Goal: Task Accomplishment & Management: Use online tool/utility

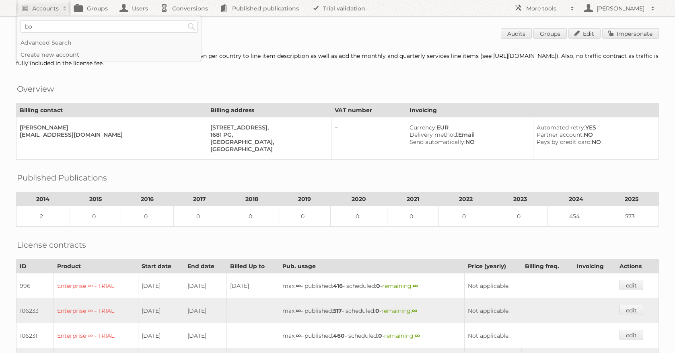
type input"] "b"
click at [398, 99] on div "Overview Billing contact Billing address VAT number Invoicing Harm [PERSON_NAME…" at bounding box center [337, 119] width 642 height 81
click at [28, 9] on link "Accounts" at bounding box center [43, 8] width 55 height 16
type input"] "lidl"
click at [185, 21] on input "Search" at bounding box center [191, 27] width 12 height 12
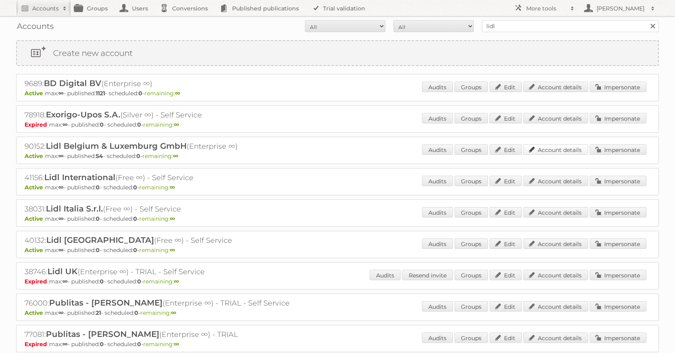
click at [542, 150] on link "Account details" at bounding box center [555, 149] width 65 height 10
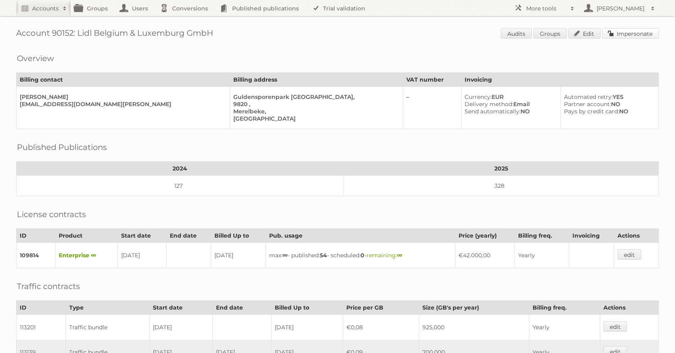
click at [616, 34] on link "Impersonate" at bounding box center [630, 33] width 57 height 10
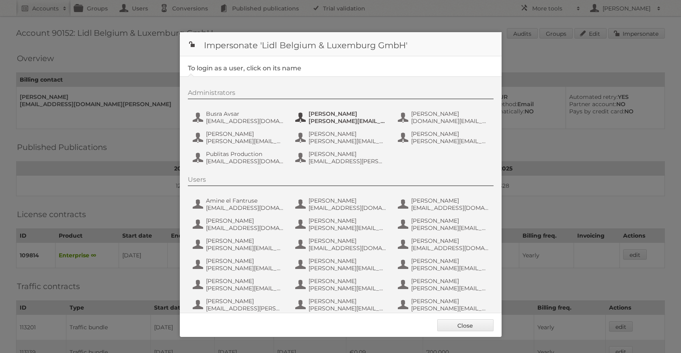
click at [314, 114] on span "Chloe Roegiers" at bounding box center [347, 113] width 78 height 7
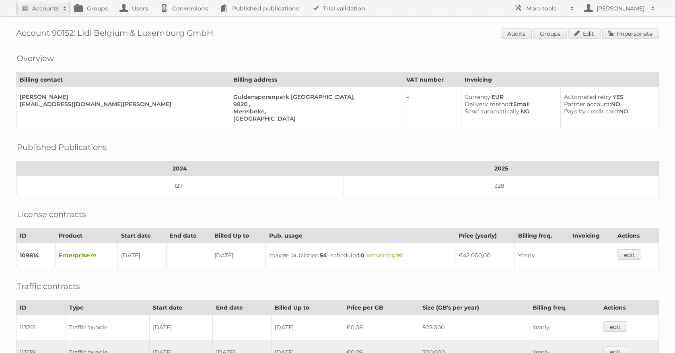
scroll to position [170, 0]
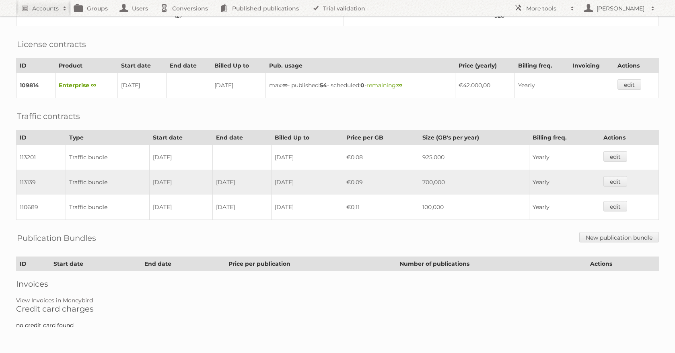
click at [81, 297] on link "View Invoices in Moneybird" at bounding box center [54, 300] width 77 height 7
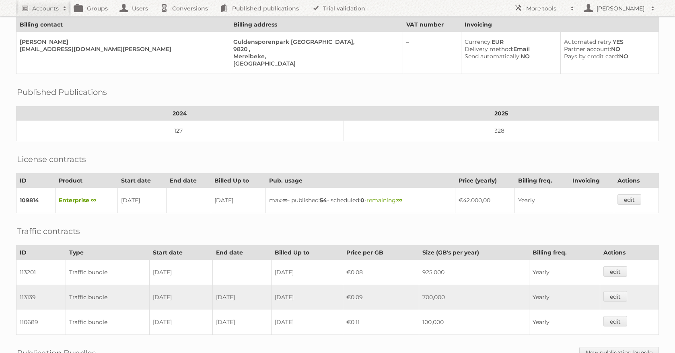
scroll to position [0, 0]
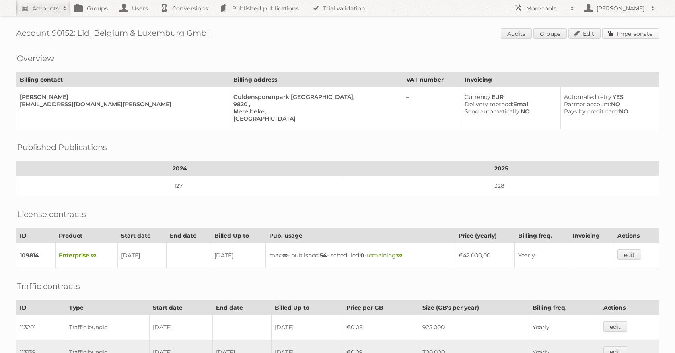
click at [605, 32] on link "Impersonate" at bounding box center [630, 33] width 57 height 10
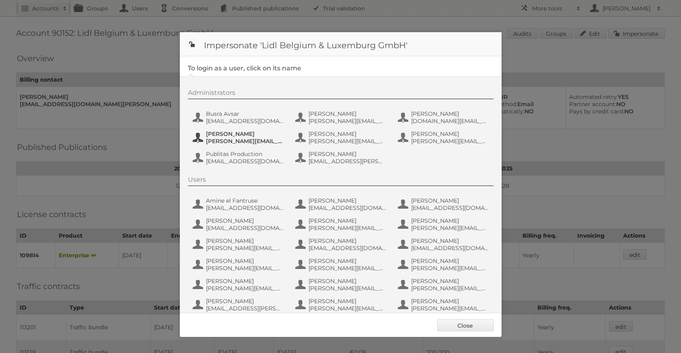
click at [241, 131] on span "Joeri Timmermans" at bounding box center [245, 133] width 78 height 7
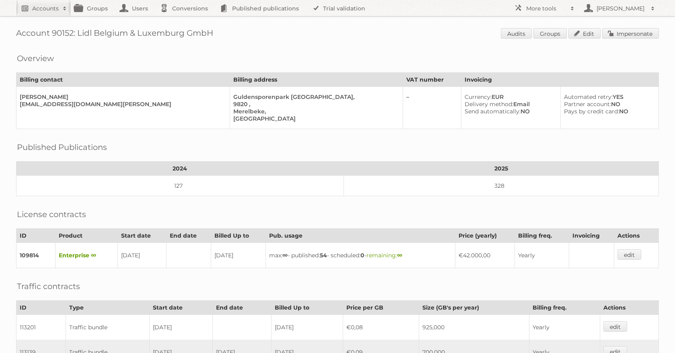
click at [43, 9] on h2 "Accounts" at bounding box center [45, 8] width 27 height 8
type input"] "action"
click at [185, 21] on input "Search" at bounding box center [191, 27] width 12 height 12
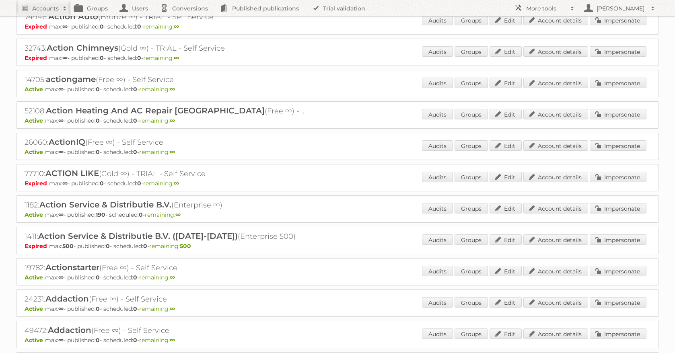
scroll to position [104, 0]
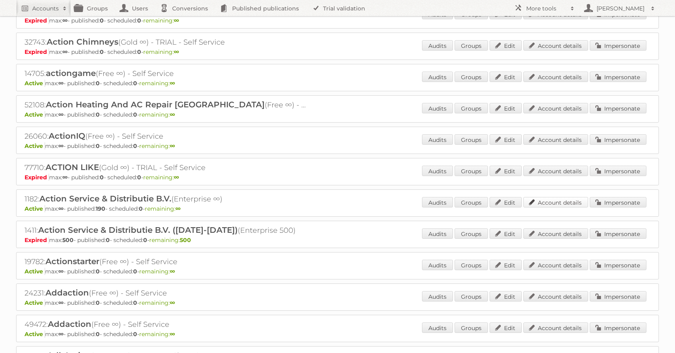
click at [552, 205] on link "Account details" at bounding box center [555, 202] width 65 height 10
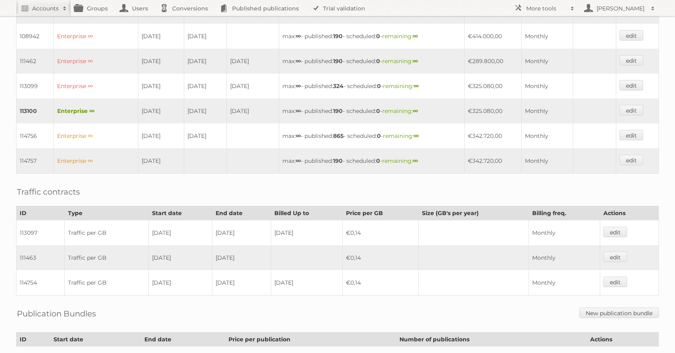
scroll to position [425, 0]
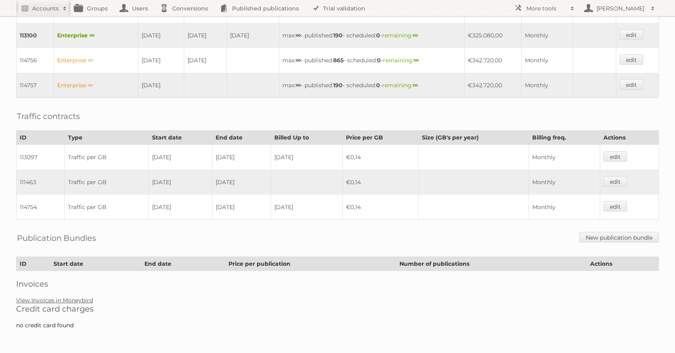
click at [65, 300] on link "View Invoices in Moneybird" at bounding box center [54, 300] width 77 height 7
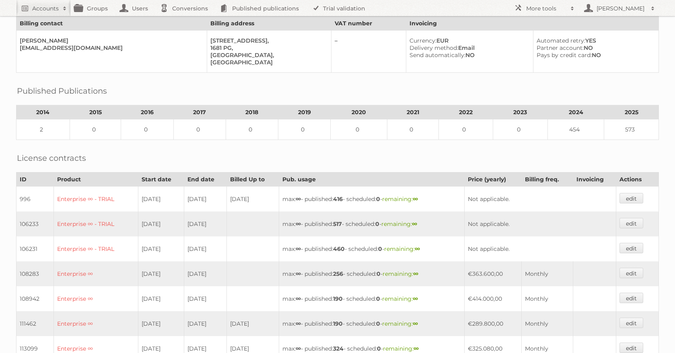
scroll to position [0, 0]
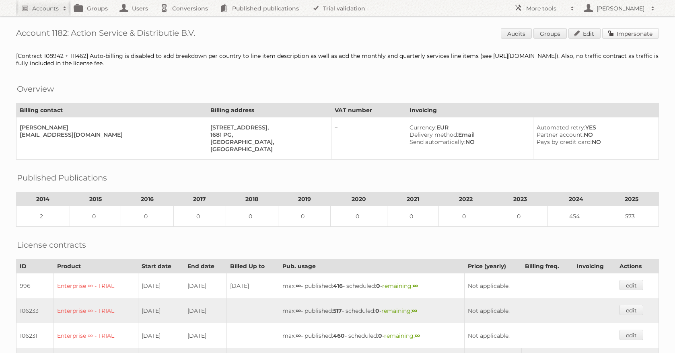
click at [632, 30] on link "Impersonate" at bounding box center [630, 33] width 57 height 10
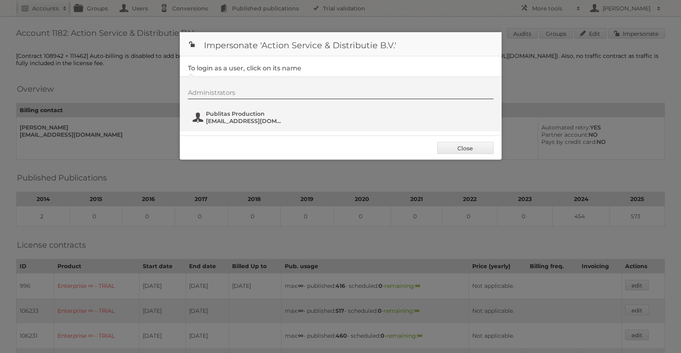
click at [234, 118] on span "fs+action@publitas.com" at bounding box center [245, 120] width 78 height 7
